Goal: Information Seeking & Learning: Learn about a topic

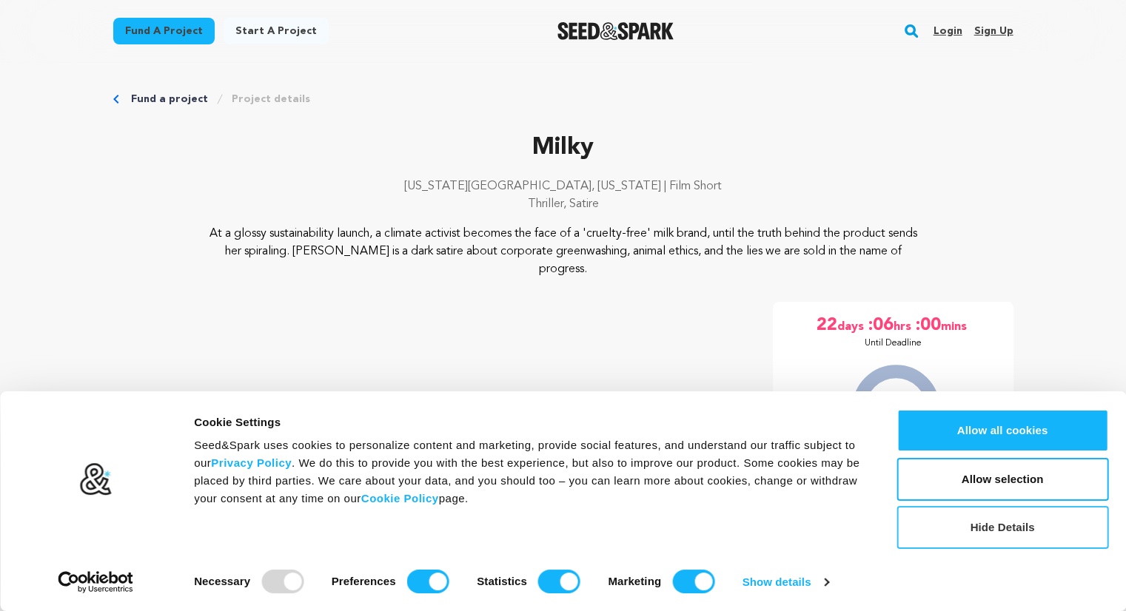
click at [1013, 526] on button "Hide Details" at bounding box center [1002, 527] width 212 height 43
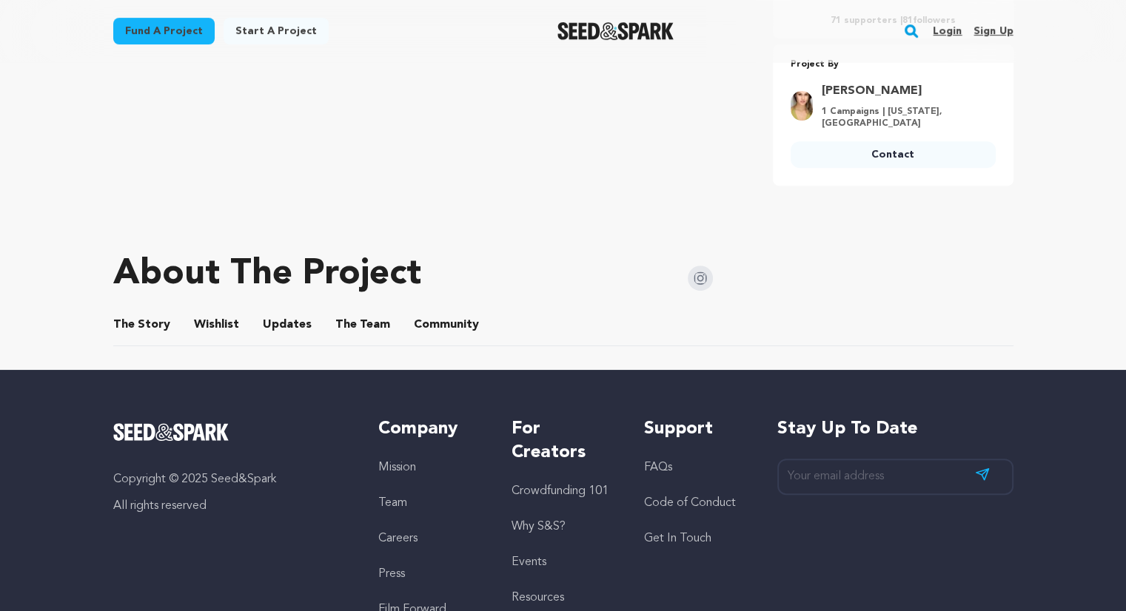
scroll to position [645, 0]
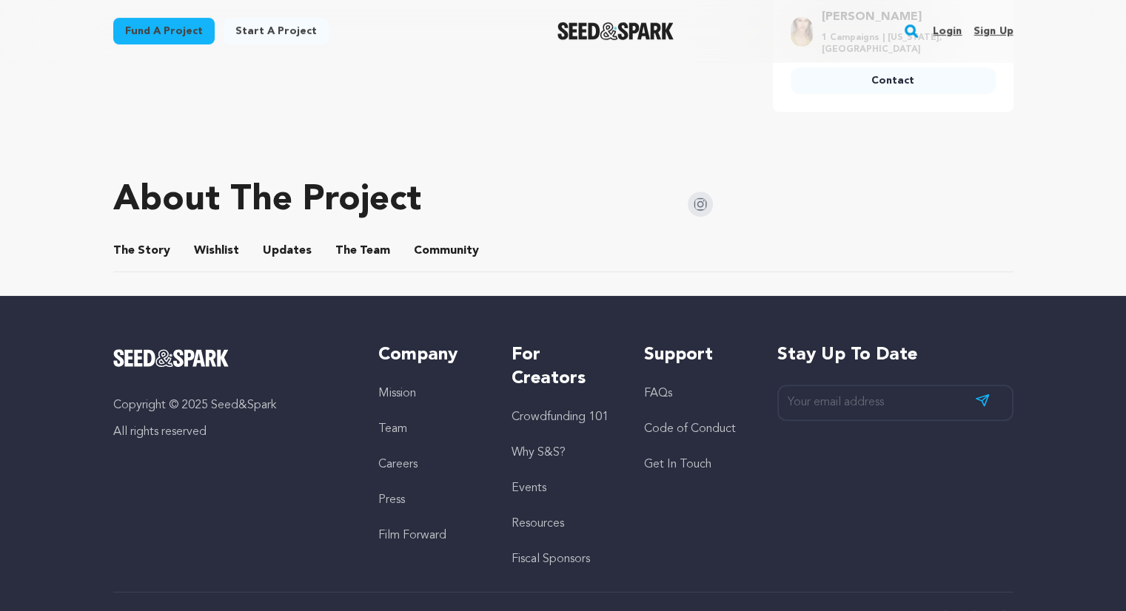
click at [141, 236] on button "The Story" at bounding box center [142, 254] width 36 height 36
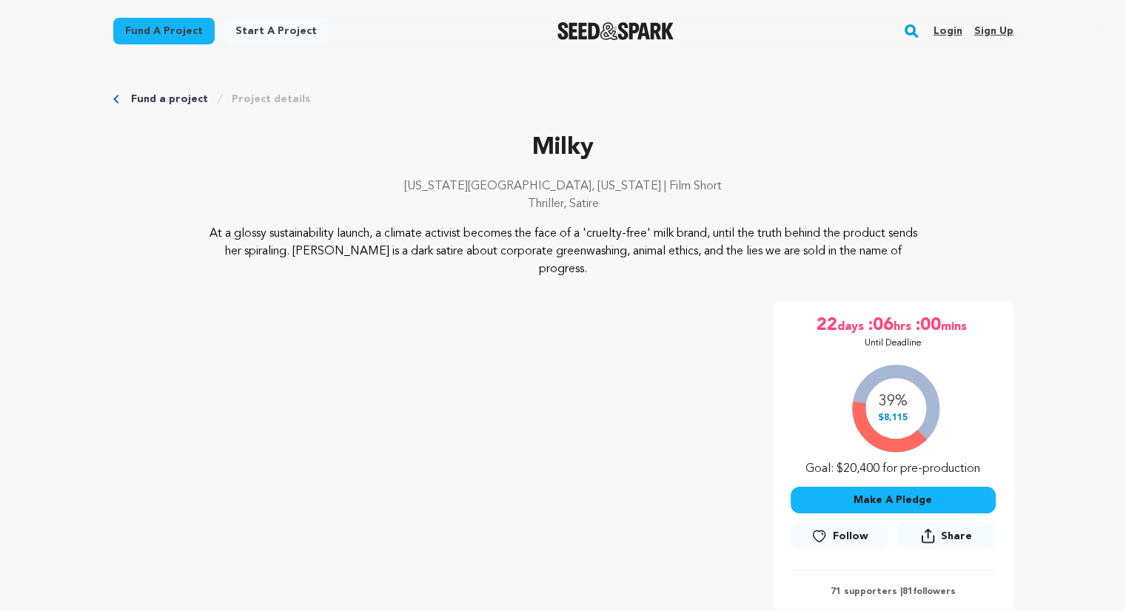
scroll to position [770, 0]
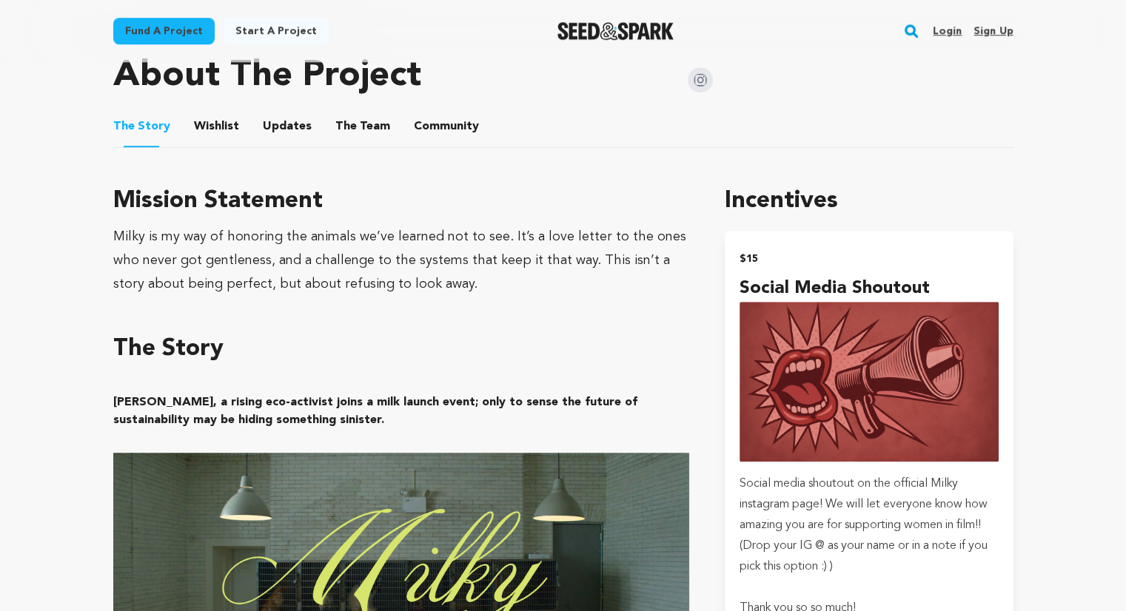
click at [221, 112] on button "Wishlist" at bounding box center [216, 130] width 36 height 36
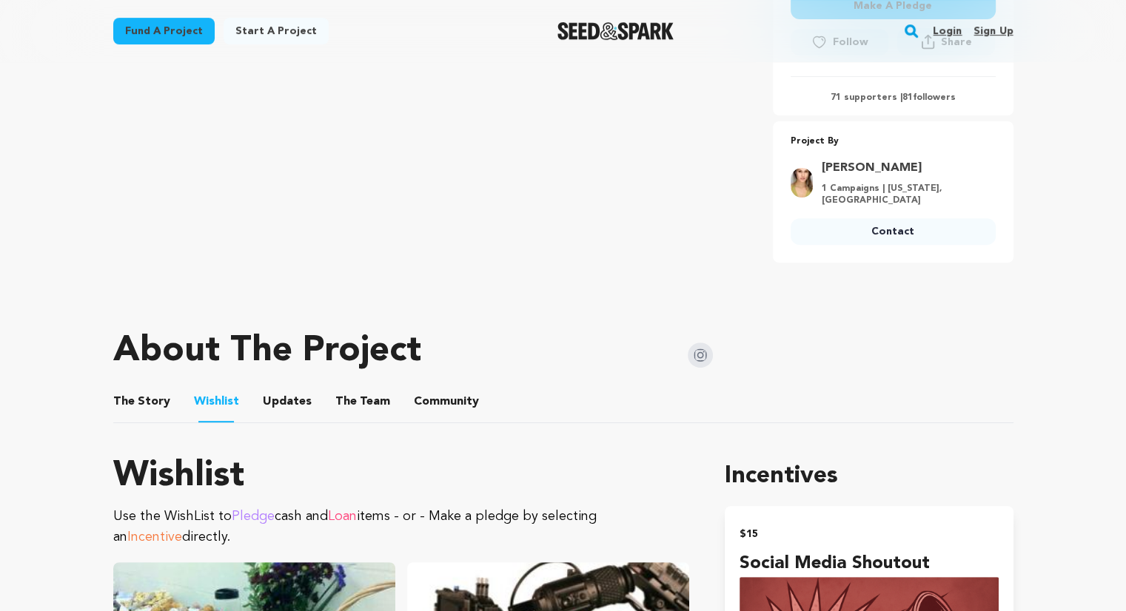
scroll to position [499, 0]
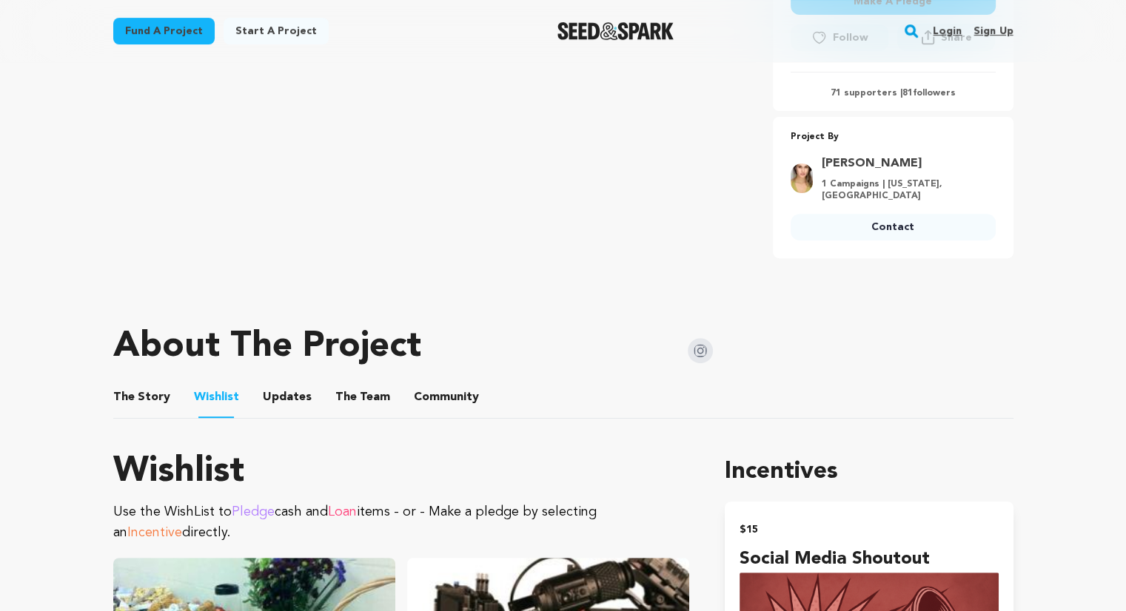
click at [278, 383] on button "Updates" at bounding box center [287, 401] width 36 height 36
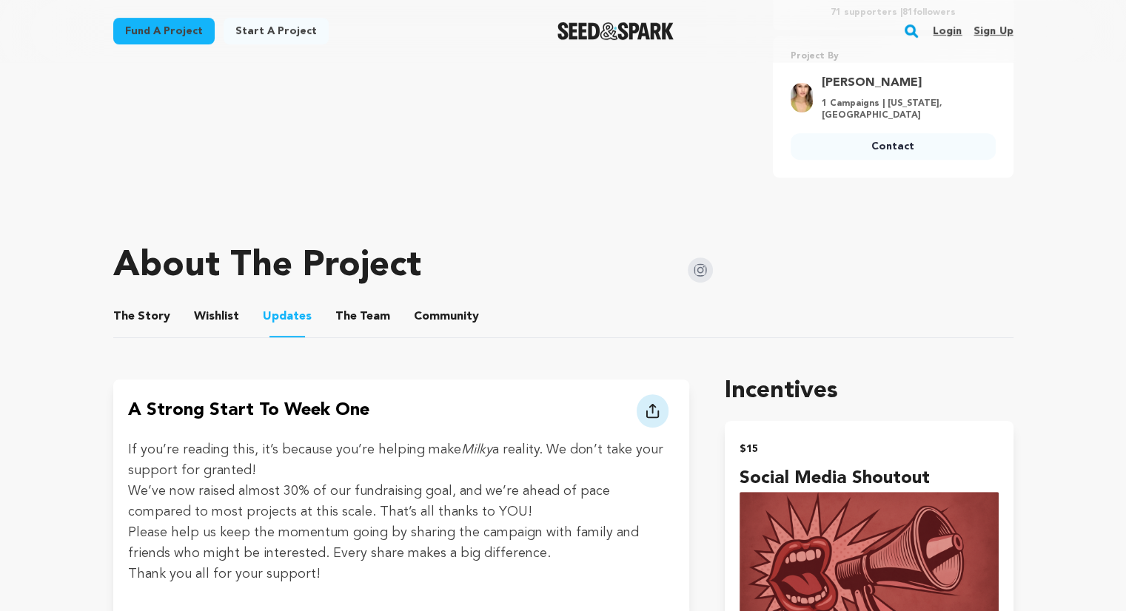
scroll to position [573, 0]
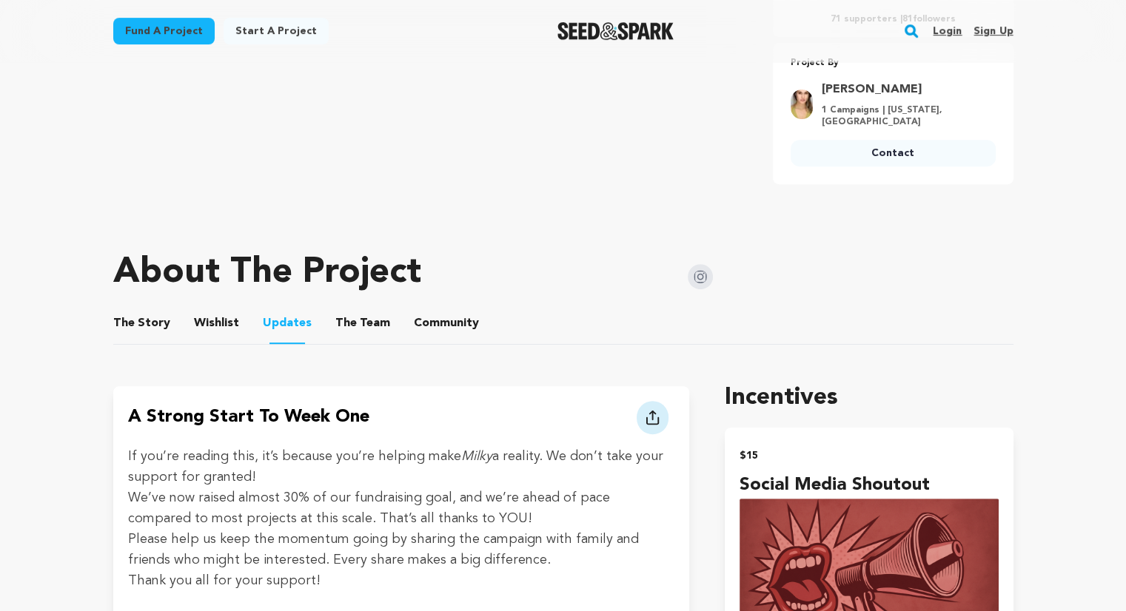
click at [346, 309] on button "The Team" at bounding box center [363, 327] width 36 height 36
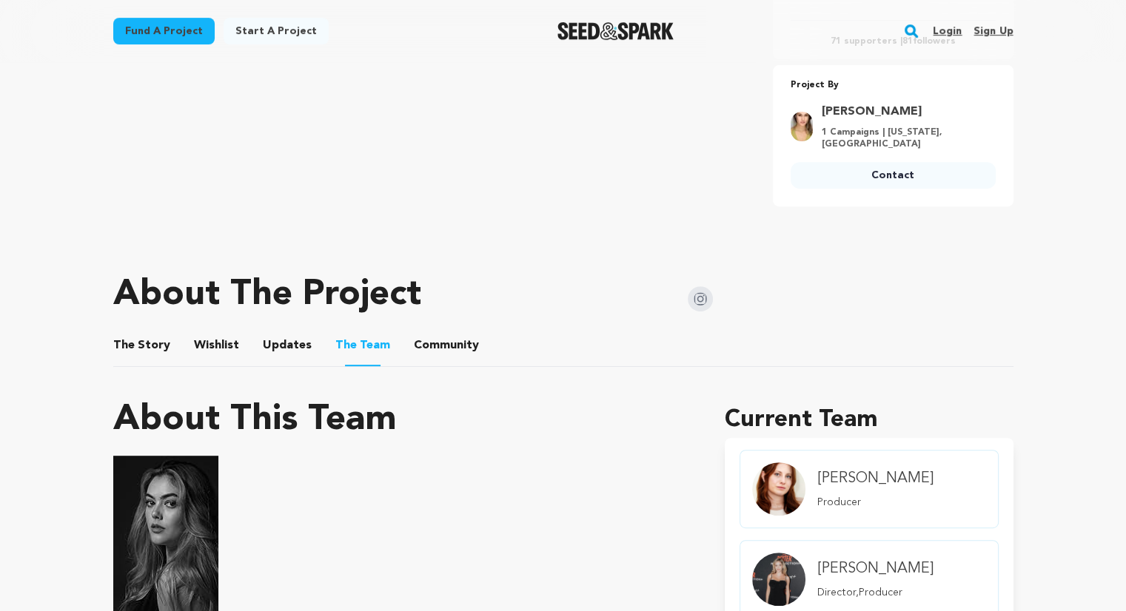
scroll to position [555, 0]
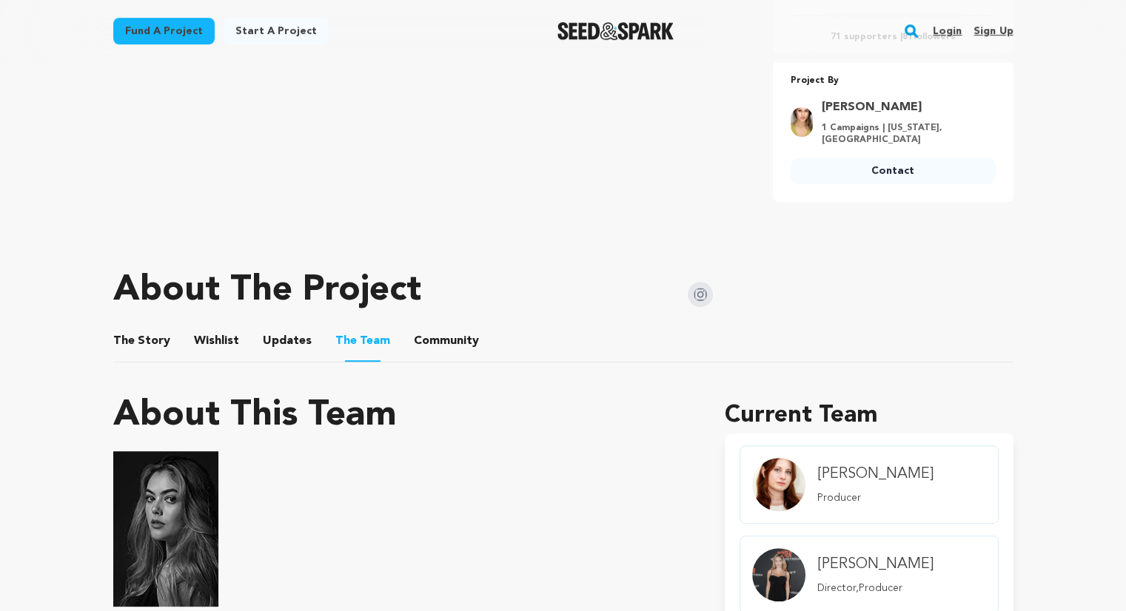
click at [429, 326] on button "Community" at bounding box center [447, 344] width 36 height 36
